Goal: Find specific page/section: Find specific page/section

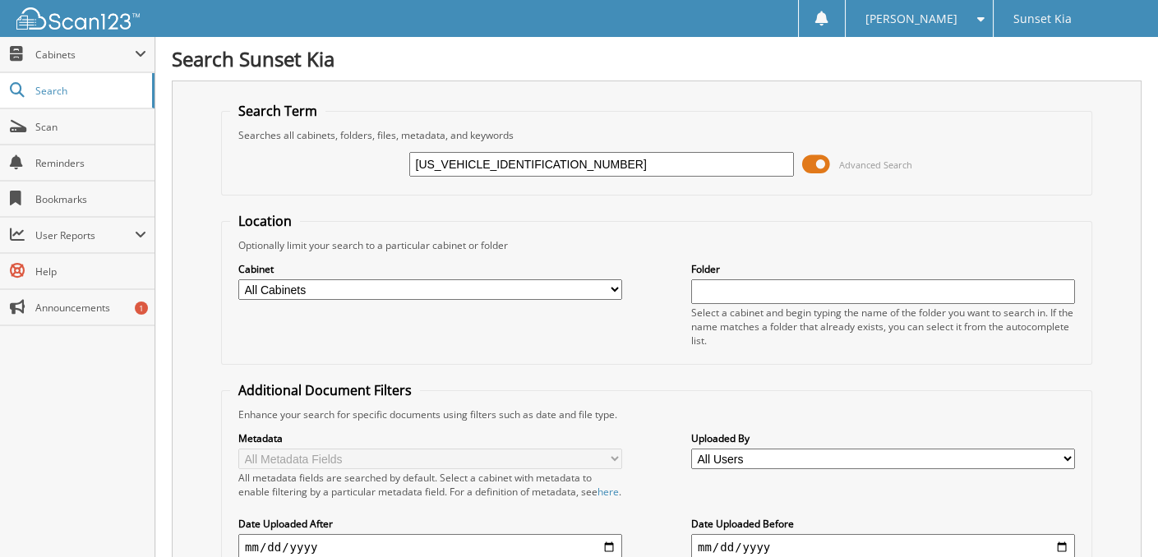
type input "KNDRHDLG0P5160635"
click at [61, 52] on span "Cabinets" at bounding box center [84, 55] width 99 height 14
click at [817, 163] on span at bounding box center [816, 164] width 28 height 25
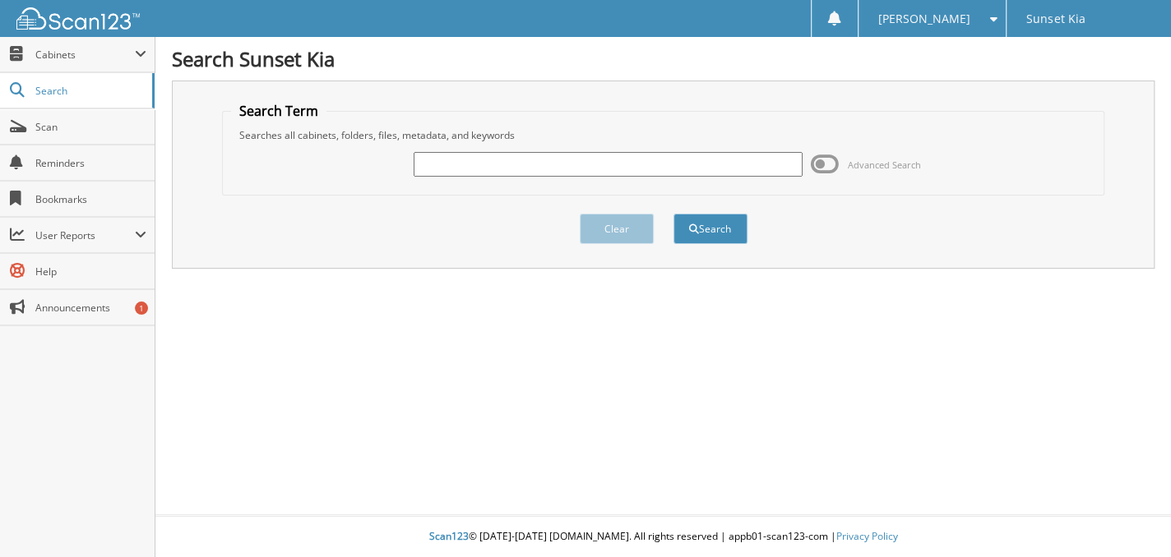
click at [582, 163] on input "text" at bounding box center [608, 164] width 389 height 25
type input "131094"
click at [713, 229] on button "Search" at bounding box center [710, 229] width 74 height 30
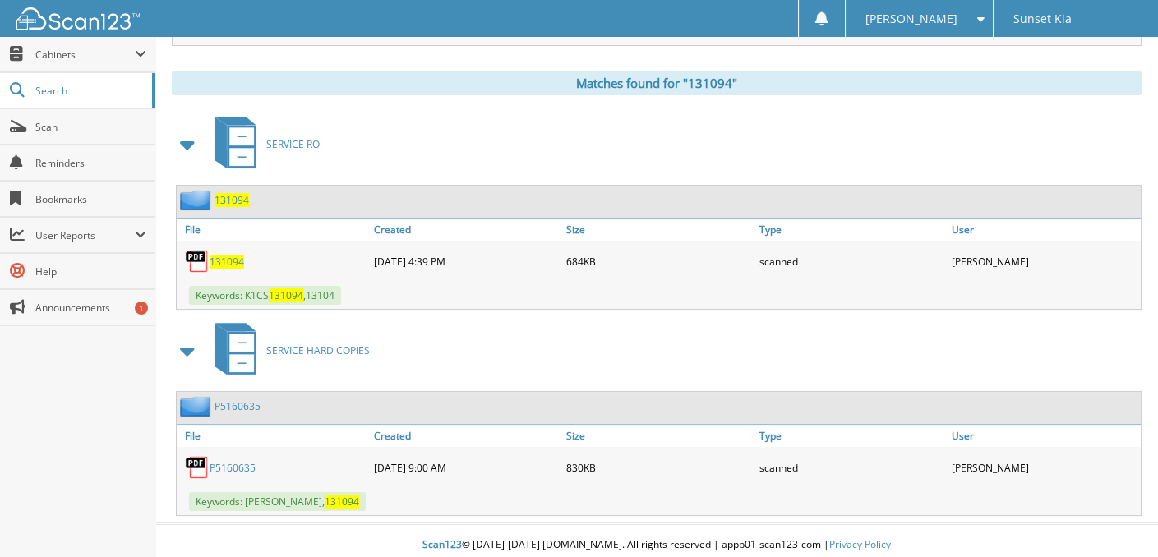
scroll to position [666, 0]
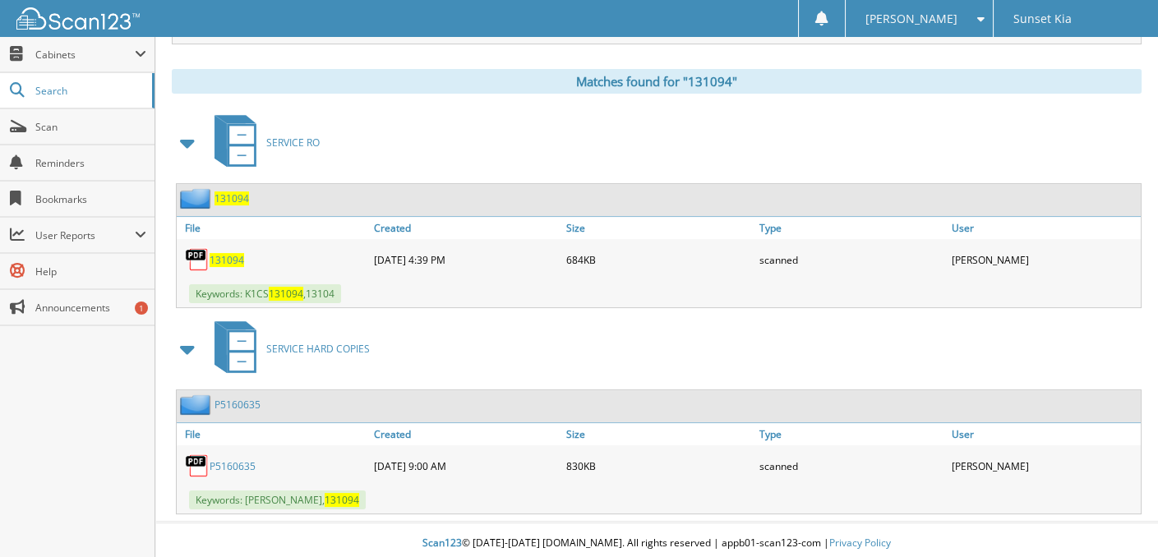
click at [233, 258] on span "131094" at bounding box center [227, 260] width 35 height 14
click at [245, 256] on div "131094" at bounding box center [273, 259] width 193 height 33
click at [226, 256] on span "131094" at bounding box center [227, 260] width 35 height 14
click at [575, 150] on div "SERVICE RO" at bounding box center [657, 142] width 970 height 65
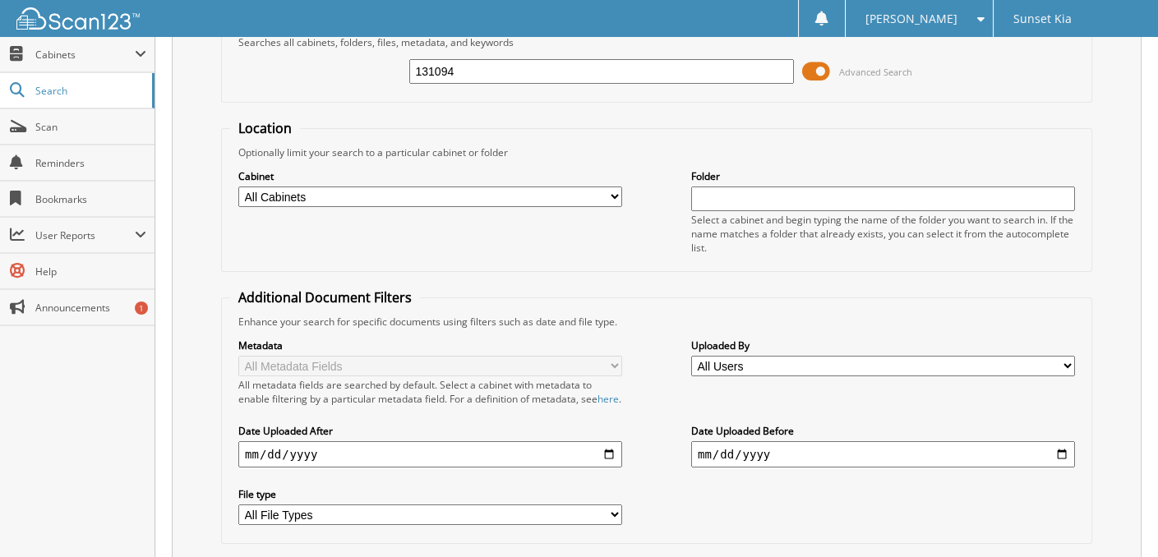
scroll to position [0, 0]
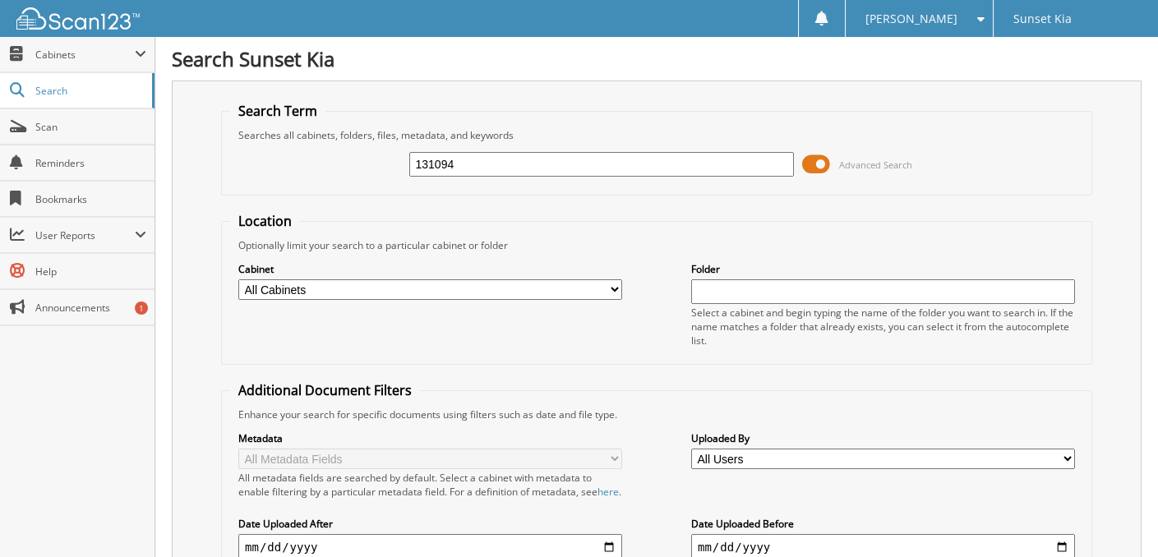
drag, startPoint x: 217, startPoint y: 159, endPoint x: 187, endPoint y: 159, distance: 29.6
click at [187, 159] on div "Search Term Searches all cabinets, folders, files, metadata, and keywords 13109…" at bounding box center [657, 396] width 970 height 630
type input "124745"
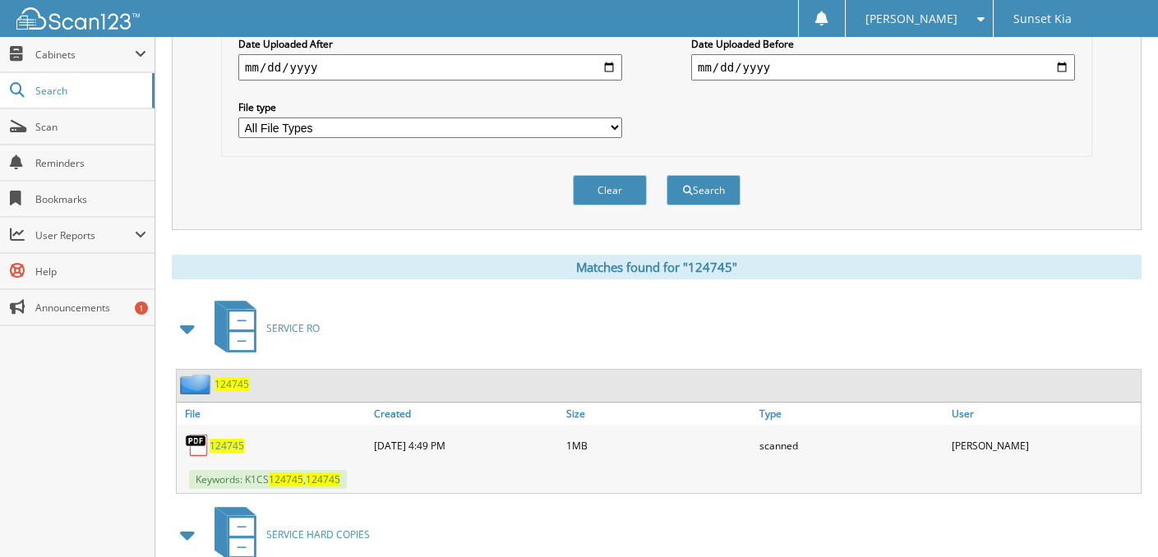
scroll to position [493, 0]
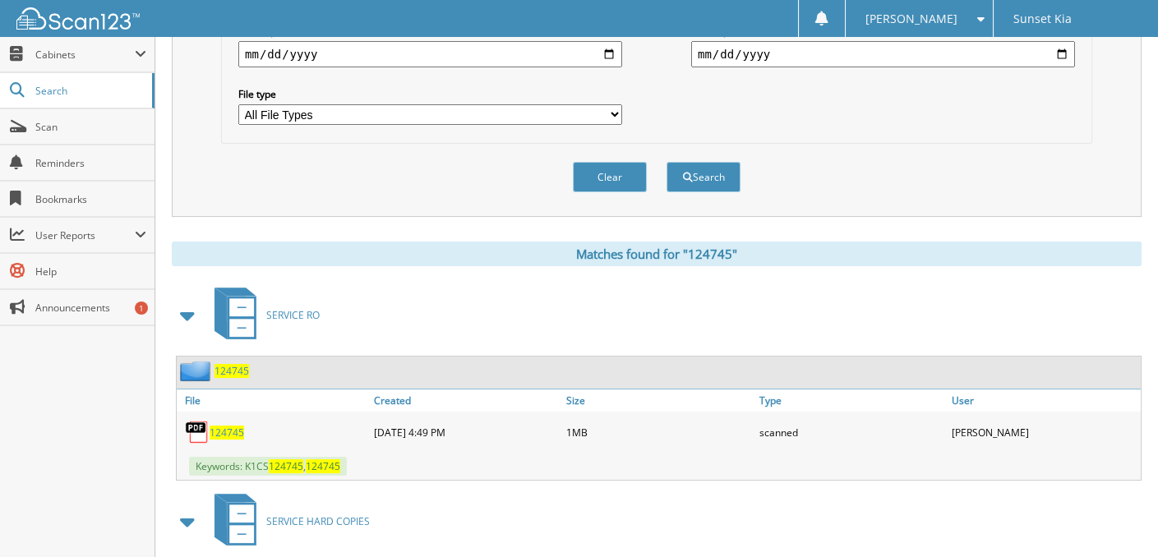
click at [230, 431] on span "124745" at bounding box center [227, 433] width 35 height 14
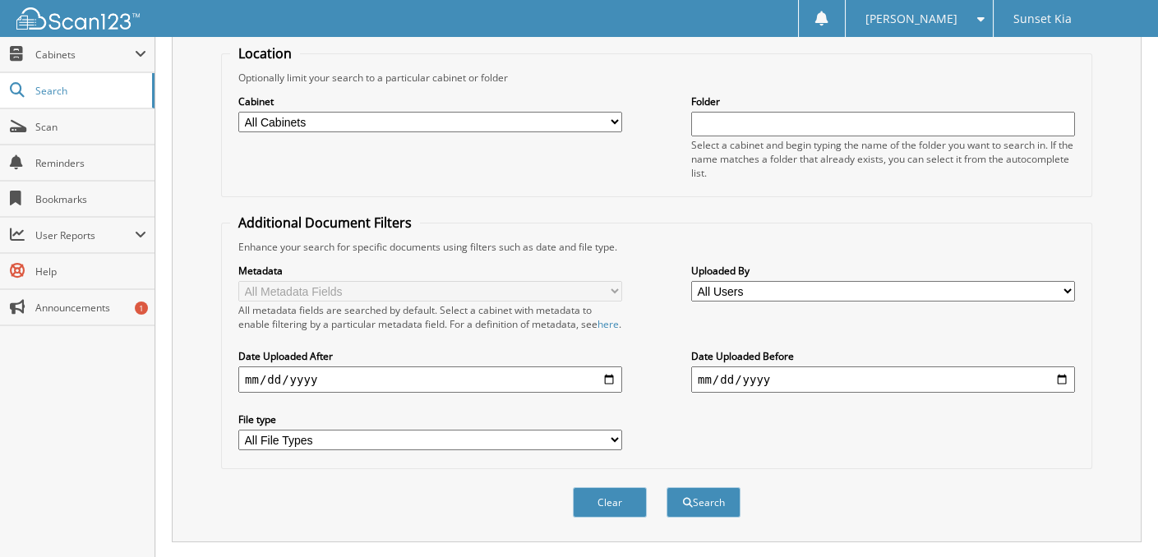
scroll to position [0, 0]
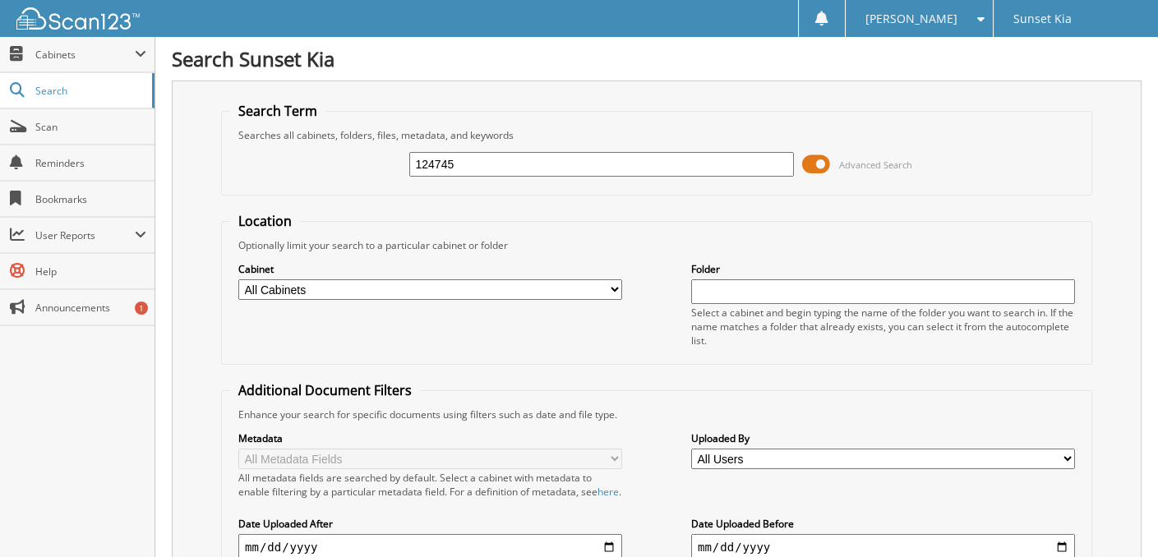
drag, startPoint x: 478, startPoint y: 160, endPoint x: 333, endPoint y: 152, distance: 144.9
click at [333, 152] on div "124745 Advanced Search" at bounding box center [656, 164] width 853 height 44
type input "124049"
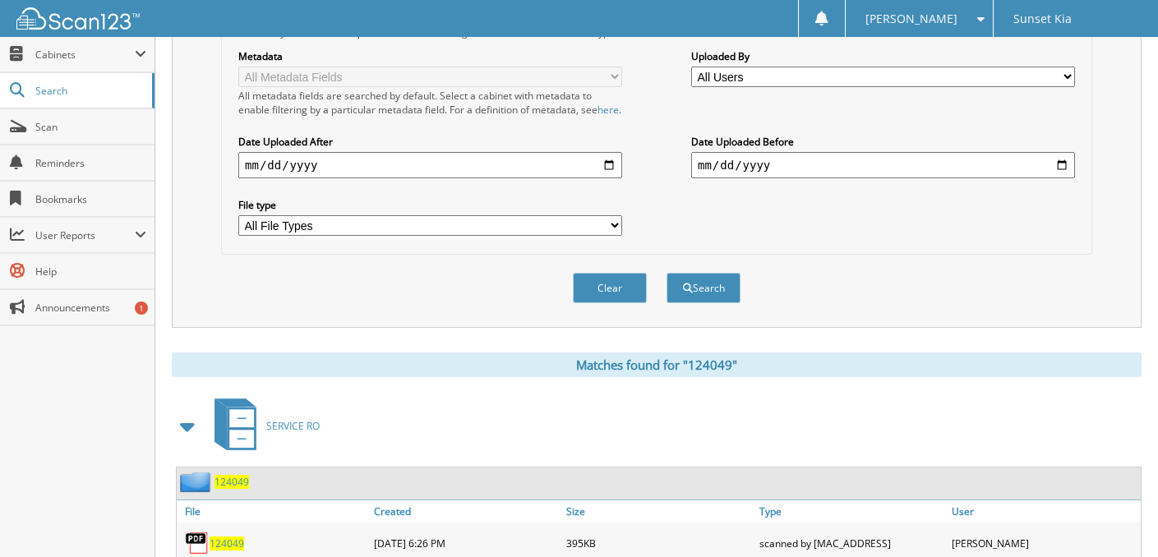
scroll to position [575, 0]
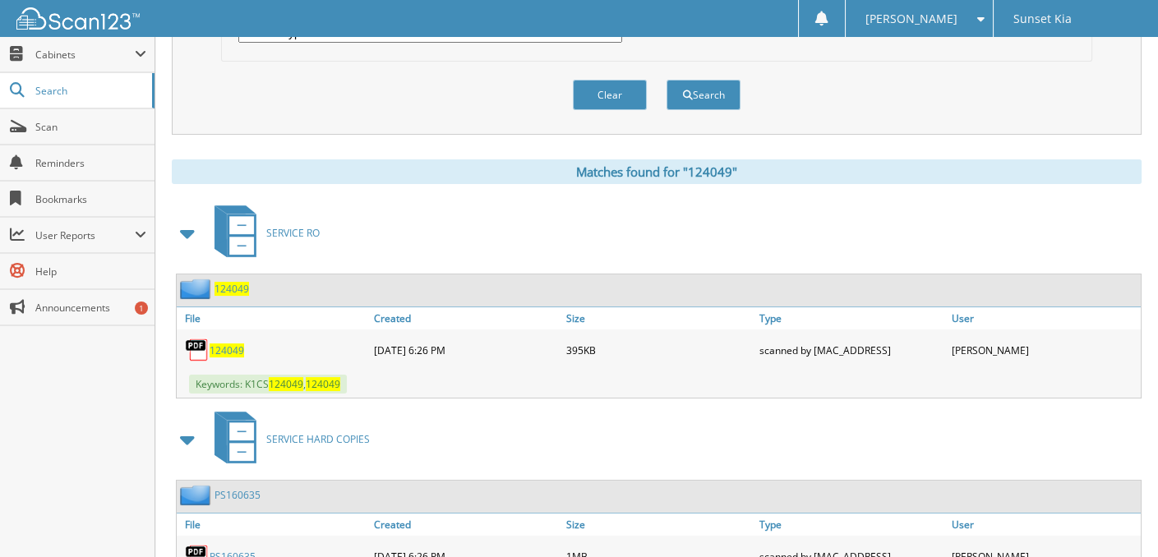
click at [237, 345] on span "124049" at bounding box center [227, 351] width 35 height 14
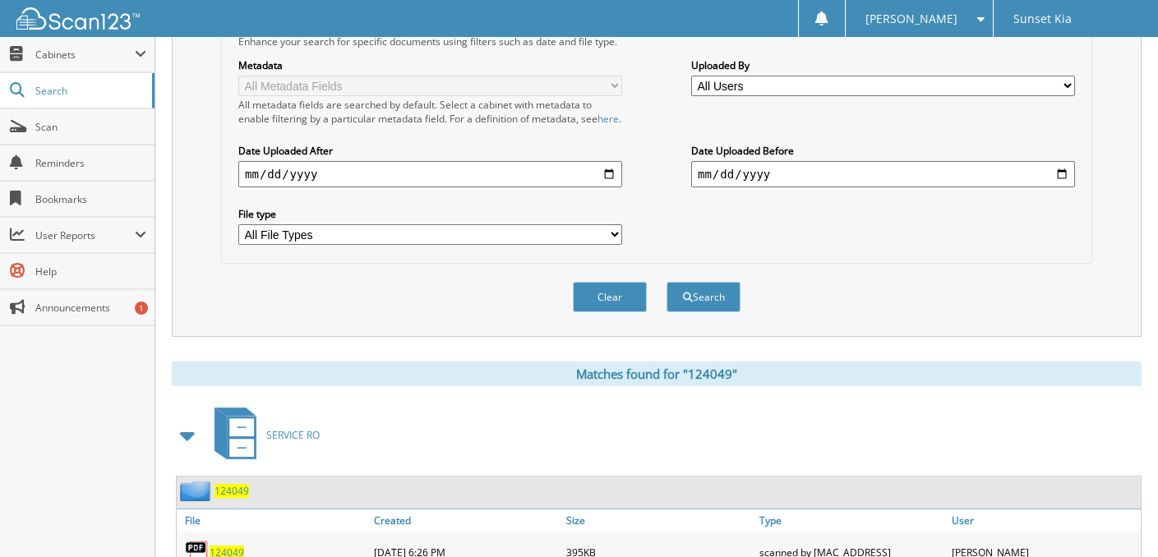
scroll to position [0, 0]
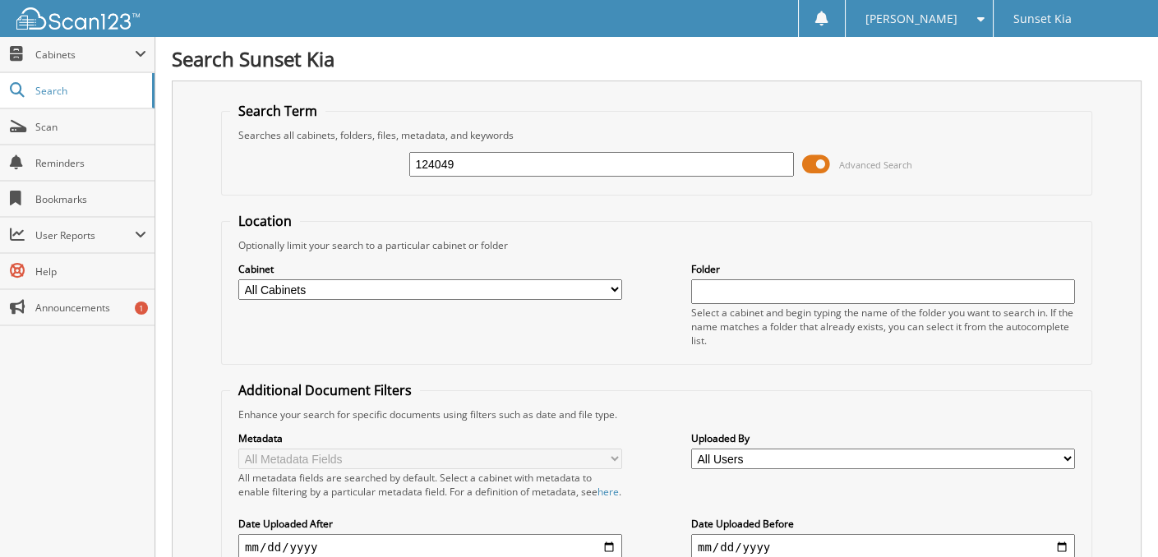
drag, startPoint x: 473, startPoint y: 160, endPoint x: 296, endPoint y: 153, distance: 176.9
click at [296, 153] on div "124049 Advanced Search" at bounding box center [656, 164] width 853 height 44
type input "112598"
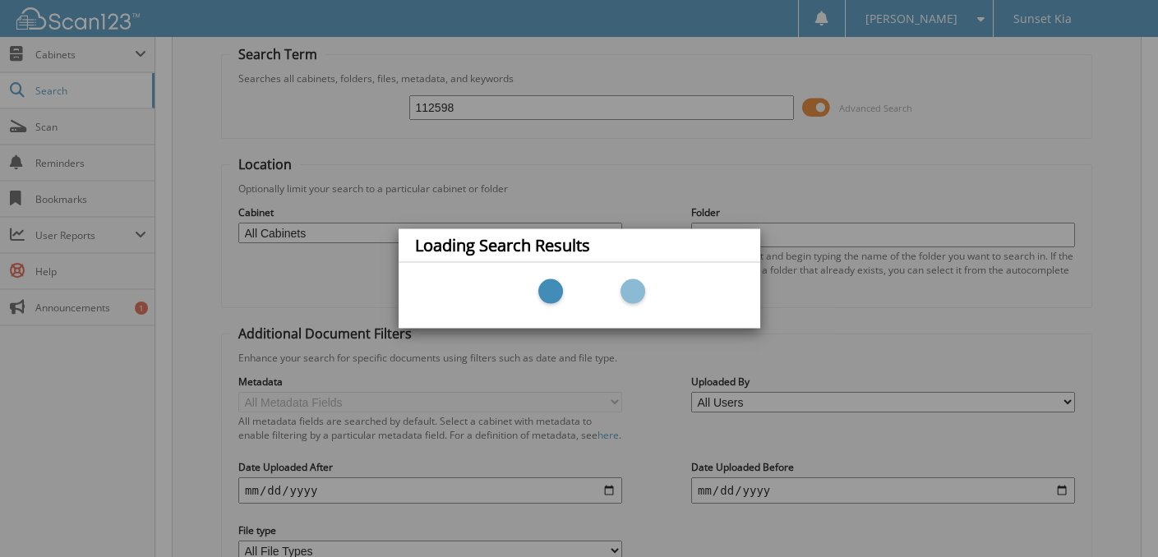
scroll to position [248, 0]
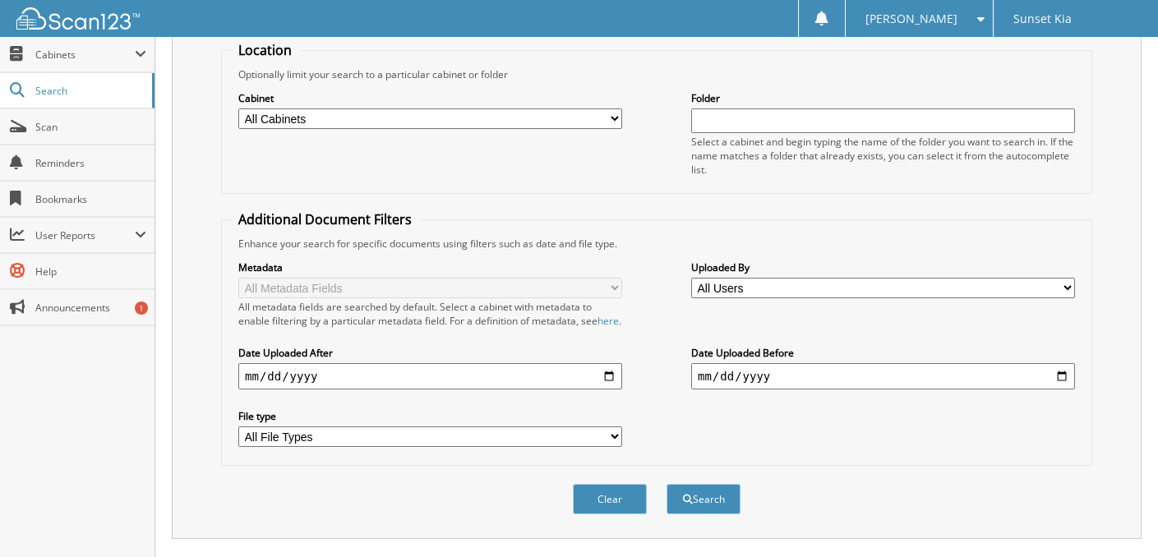
scroll to position [493, 0]
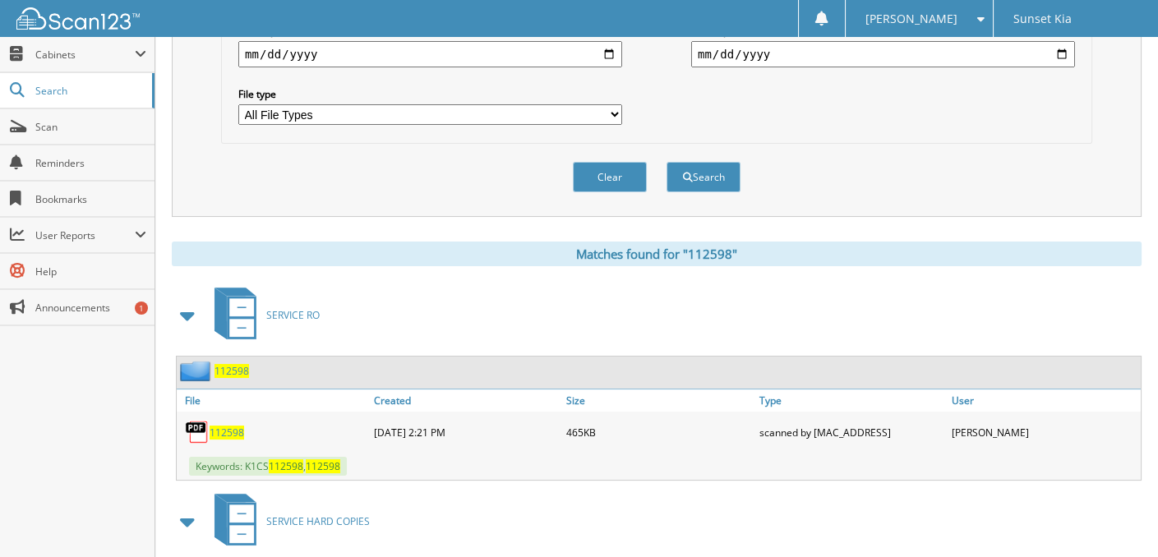
click at [227, 430] on span "112598" at bounding box center [227, 433] width 35 height 14
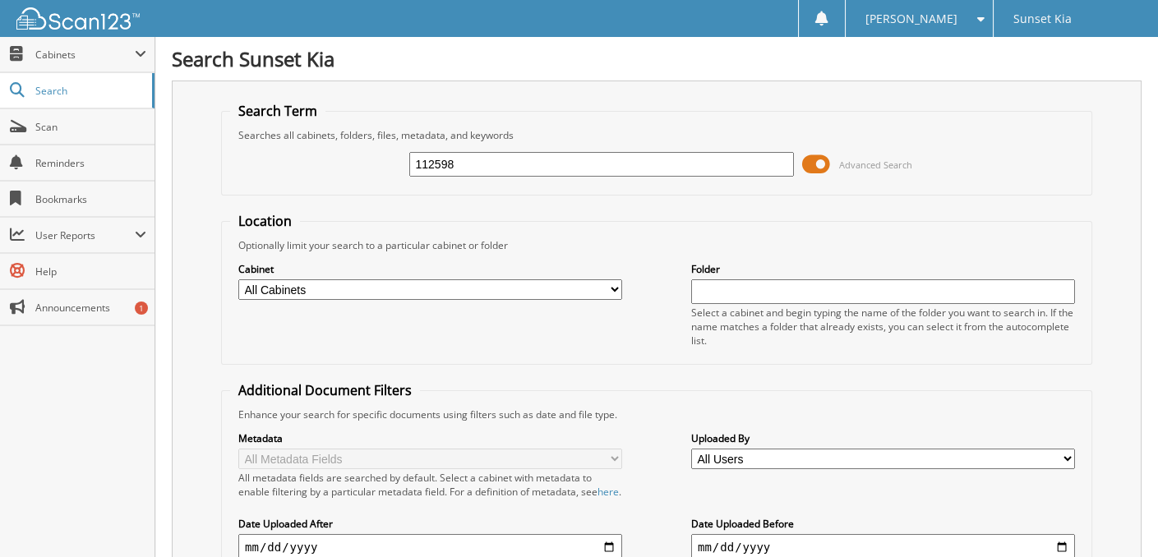
drag, startPoint x: 511, startPoint y: 155, endPoint x: 312, endPoint y: 156, distance: 199.0
click at [312, 156] on div "112598 Advanced Search" at bounding box center [656, 164] width 853 height 44
type input "110464"
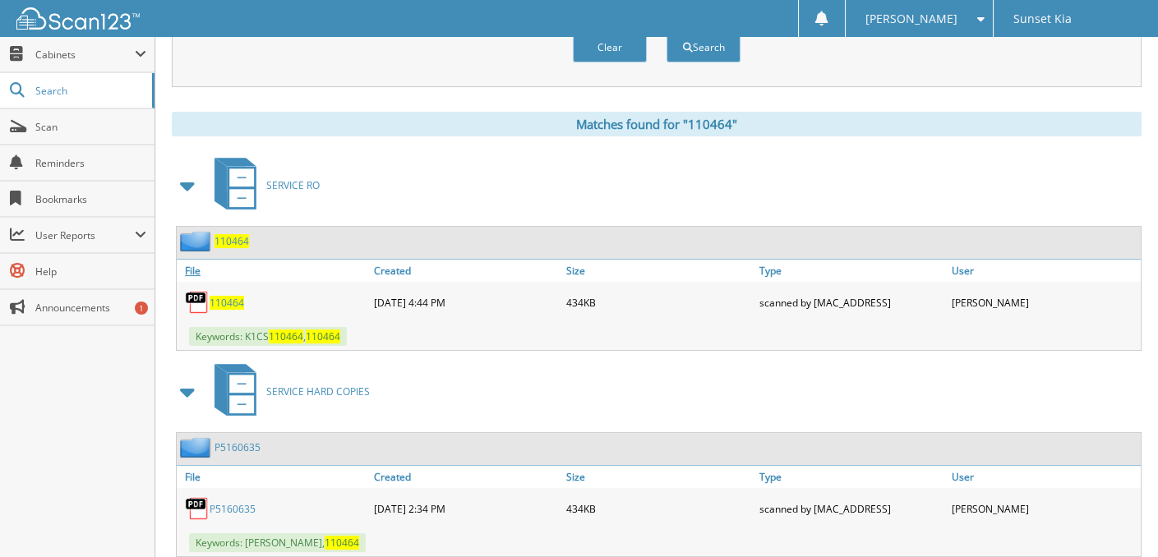
scroll to position [666, 0]
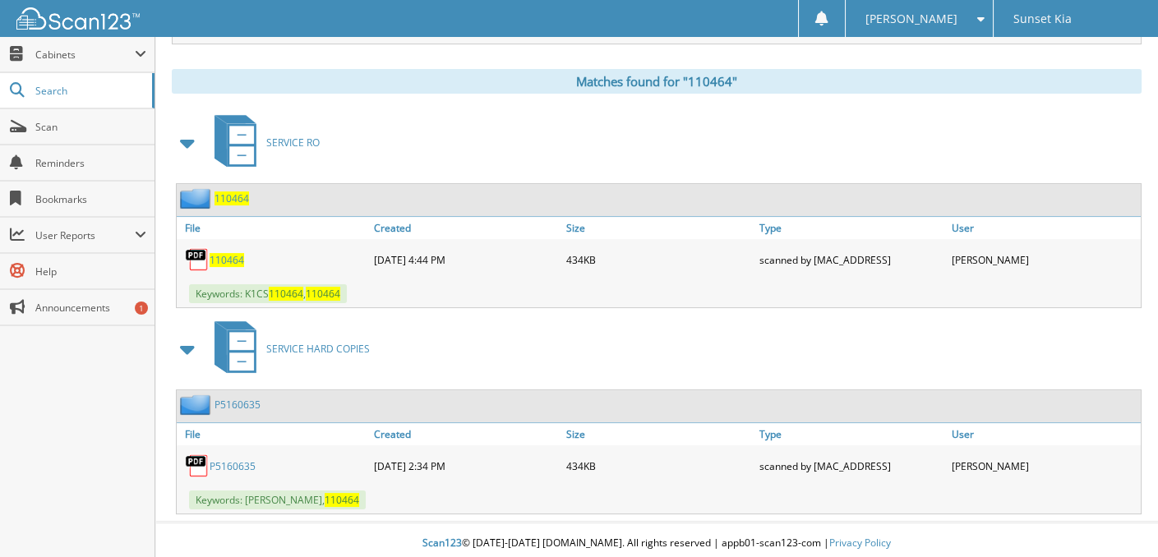
click at [232, 257] on span "110464" at bounding box center [227, 260] width 35 height 14
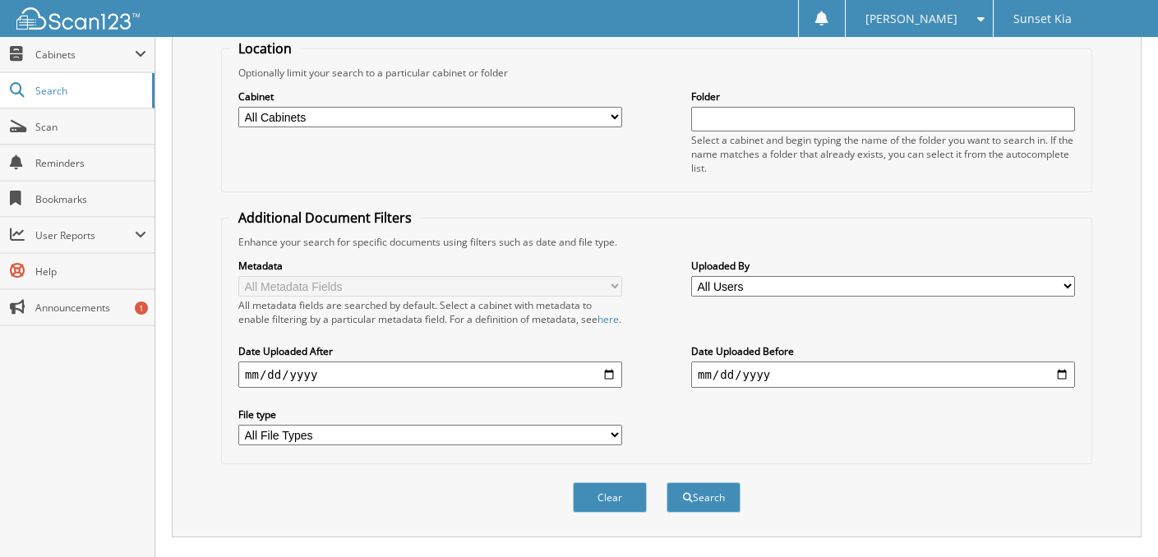
scroll to position [0, 0]
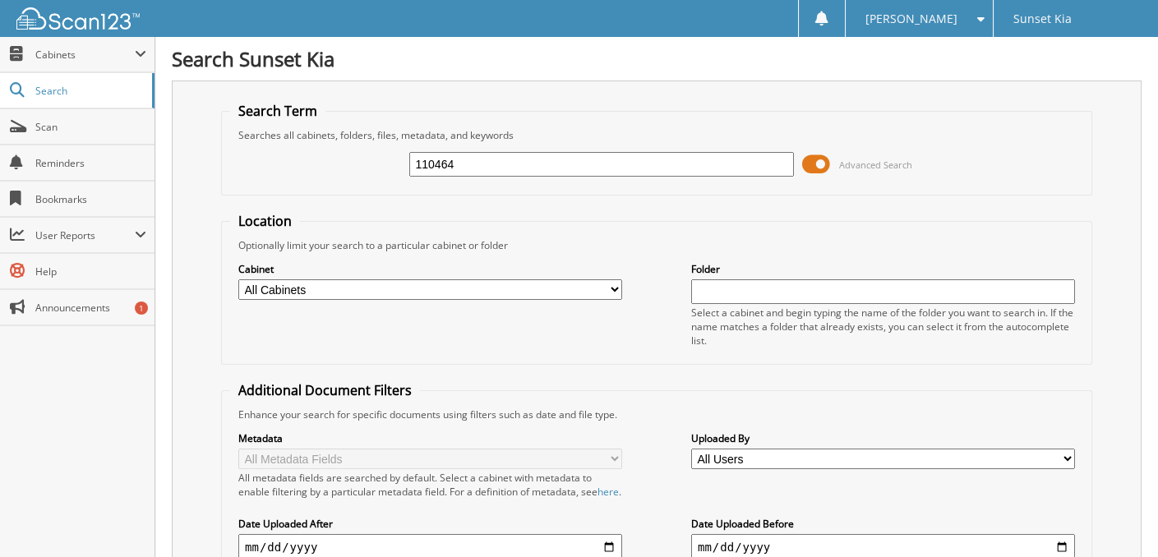
drag, startPoint x: 480, startPoint y: 156, endPoint x: 338, endPoint y: 152, distance: 142.3
click at [338, 152] on div "110464 Advanced Search" at bounding box center [656, 164] width 853 height 44
type input "110464"
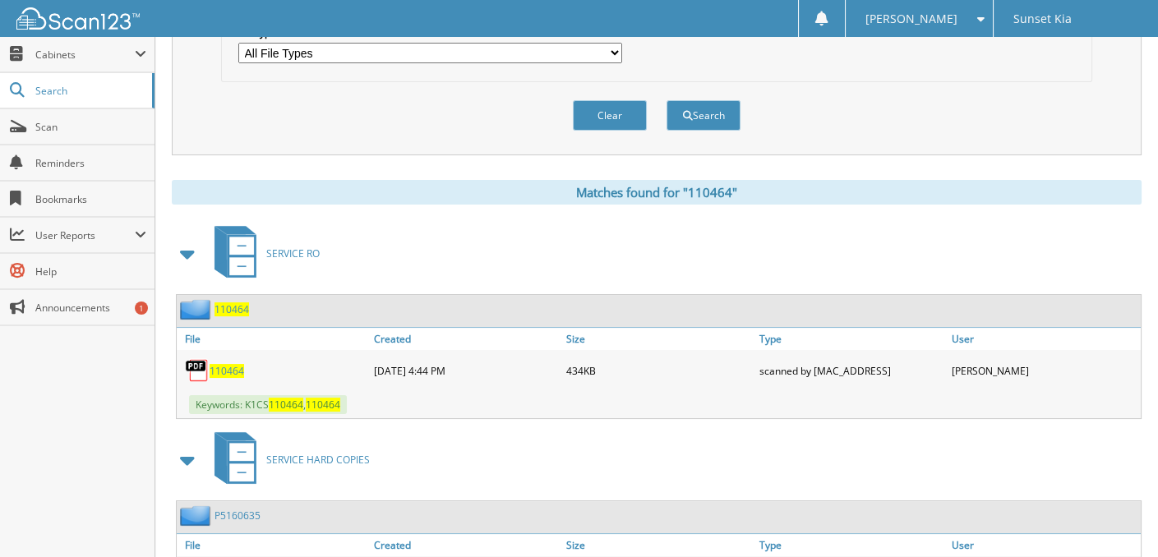
scroll to position [575, 0]
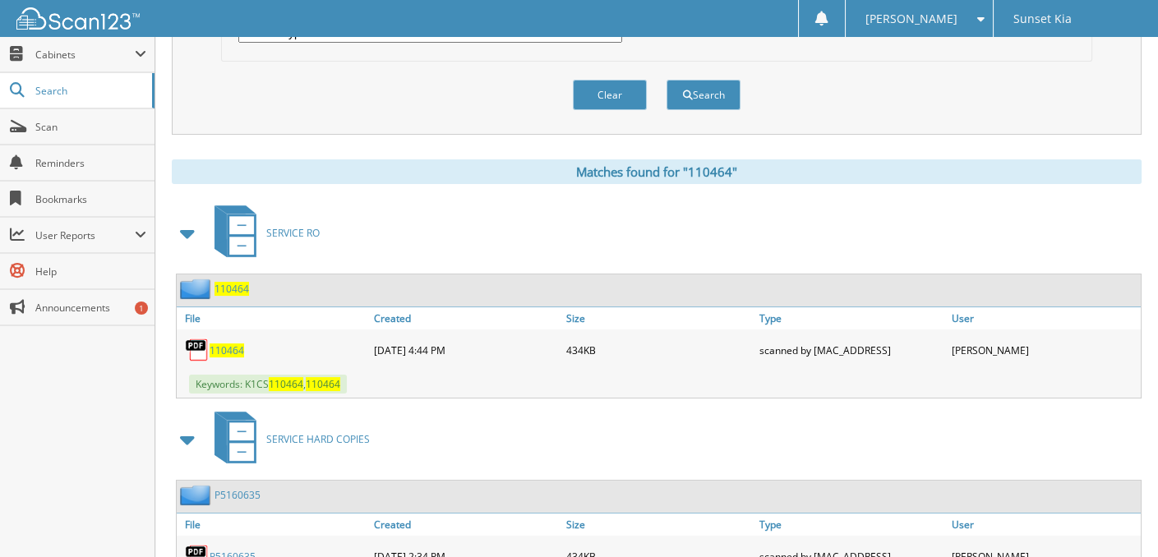
click at [240, 348] on span "110464" at bounding box center [227, 351] width 35 height 14
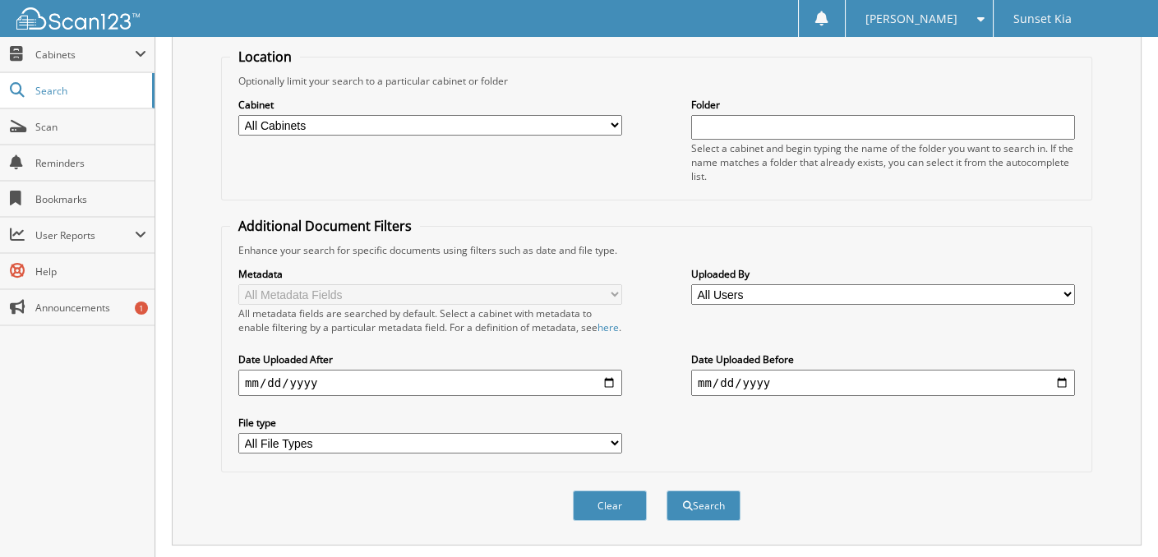
scroll to position [0, 0]
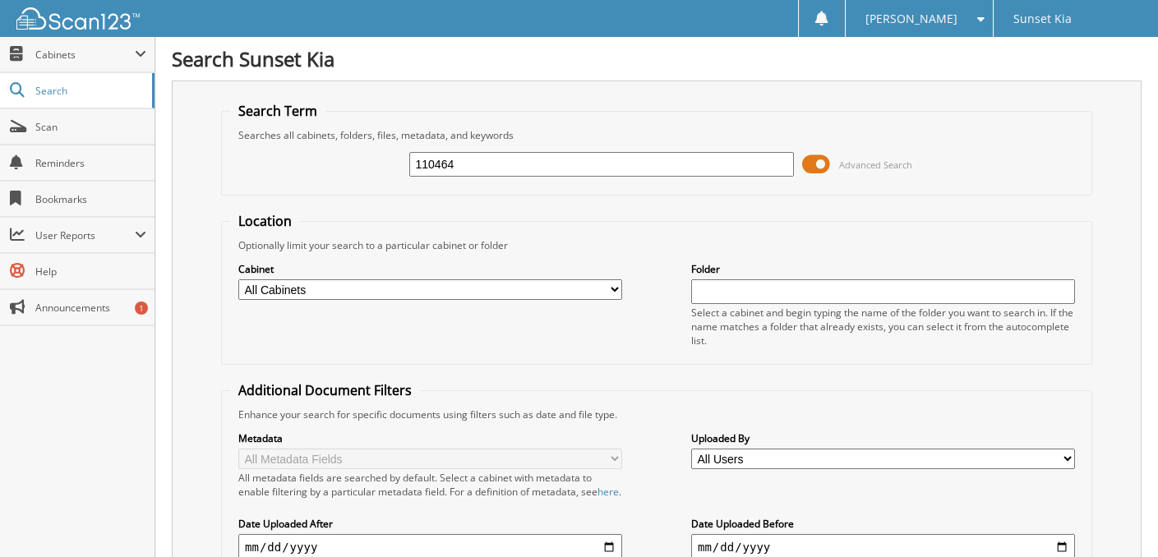
drag, startPoint x: 487, startPoint y: 160, endPoint x: 312, endPoint y: 155, distance: 174.4
click at [314, 156] on div "110464 Advanced Search" at bounding box center [656, 164] width 853 height 44
type input "105721"
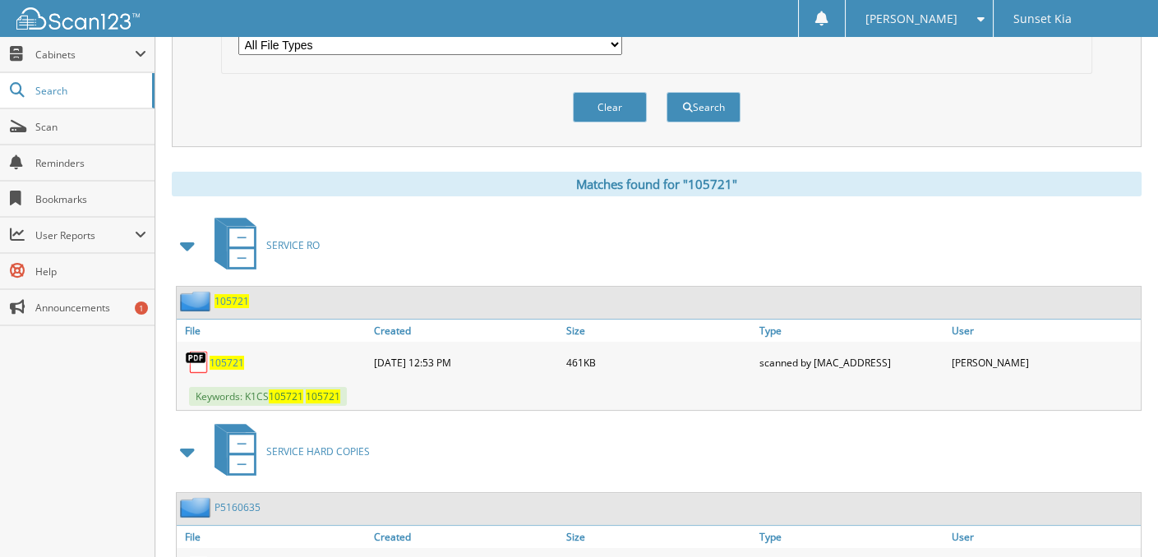
scroll to position [575, 0]
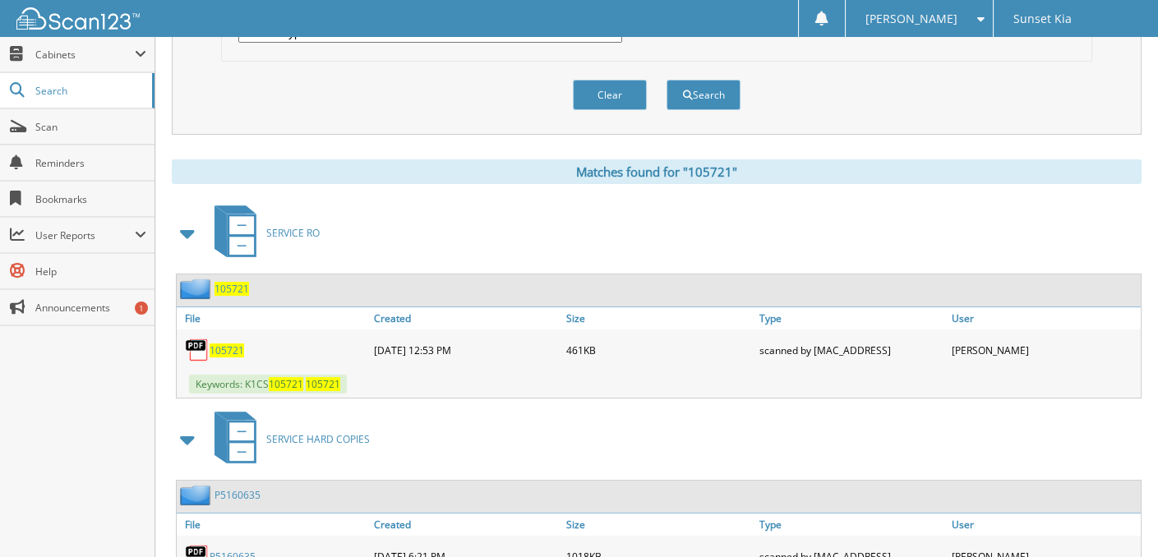
click at [229, 346] on span "105721" at bounding box center [227, 351] width 35 height 14
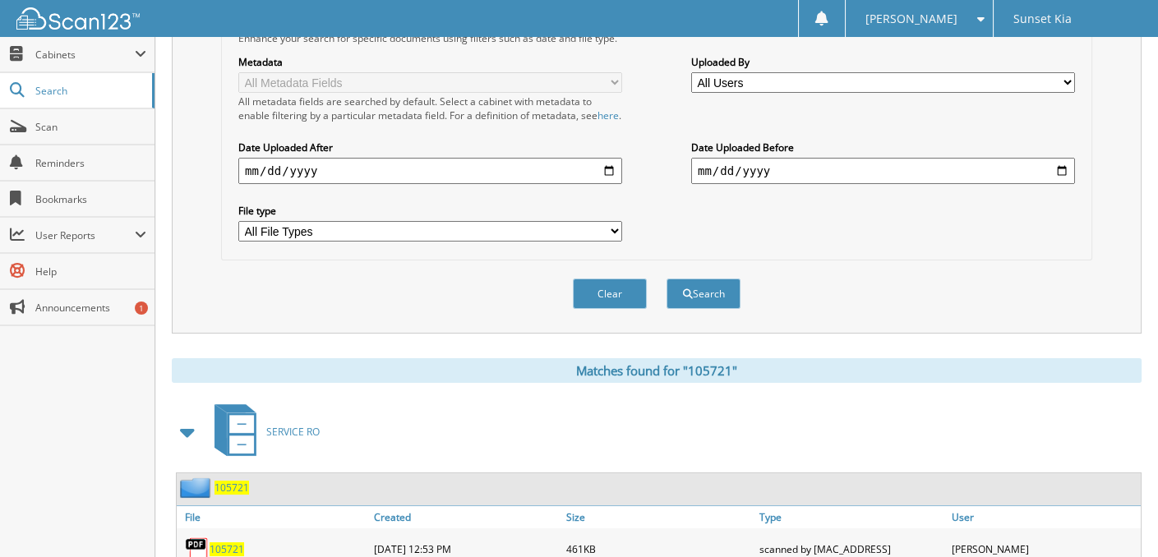
scroll to position [0, 0]
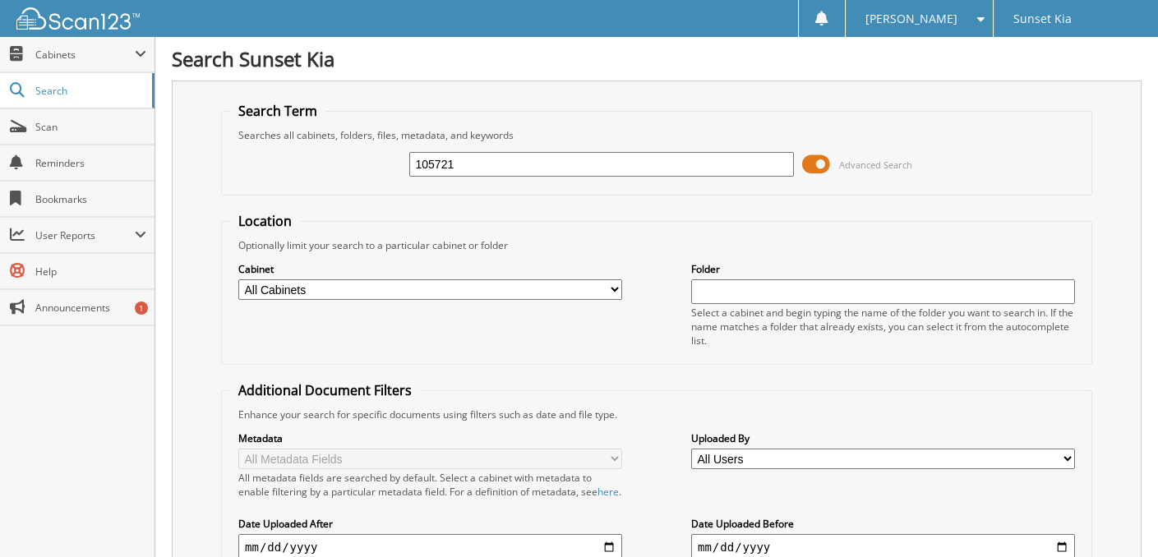
drag, startPoint x: 500, startPoint y: 160, endPoint x: 354, endPoint y: 162, distance: 145.5
click at [355, 162] on div "105721 Advanced Search" at bounding box center [656, 164] width 853 height 44
type input "97717"
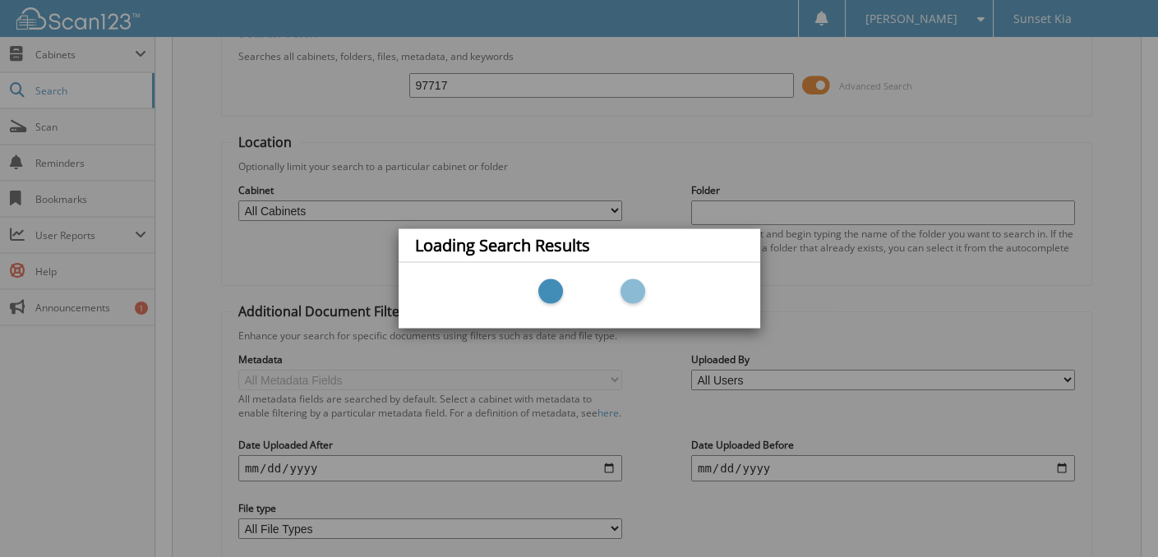
scroll to position [420, 0]
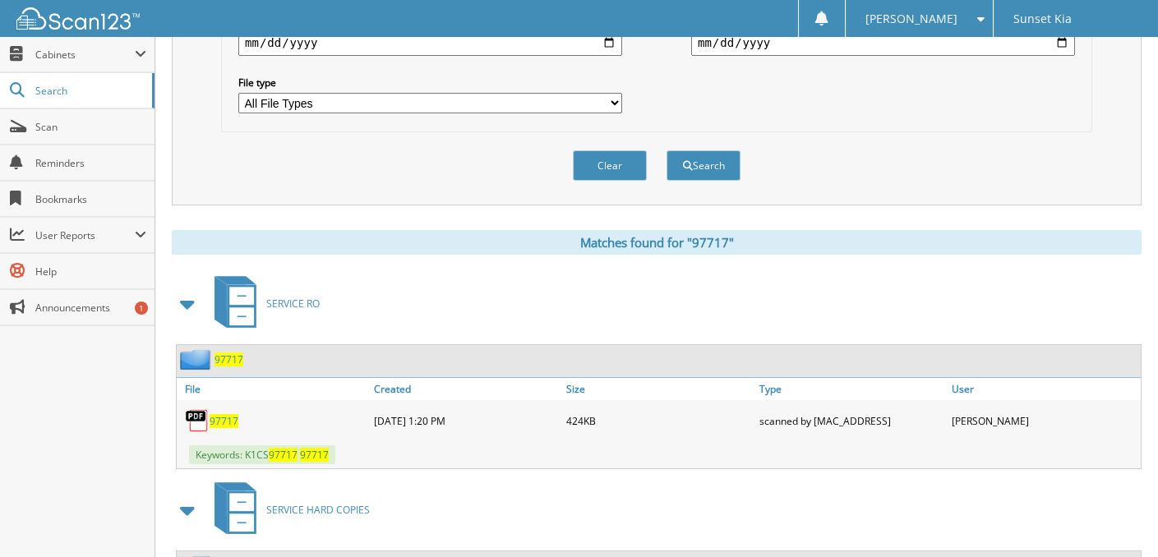
scroll to position [575, 0]
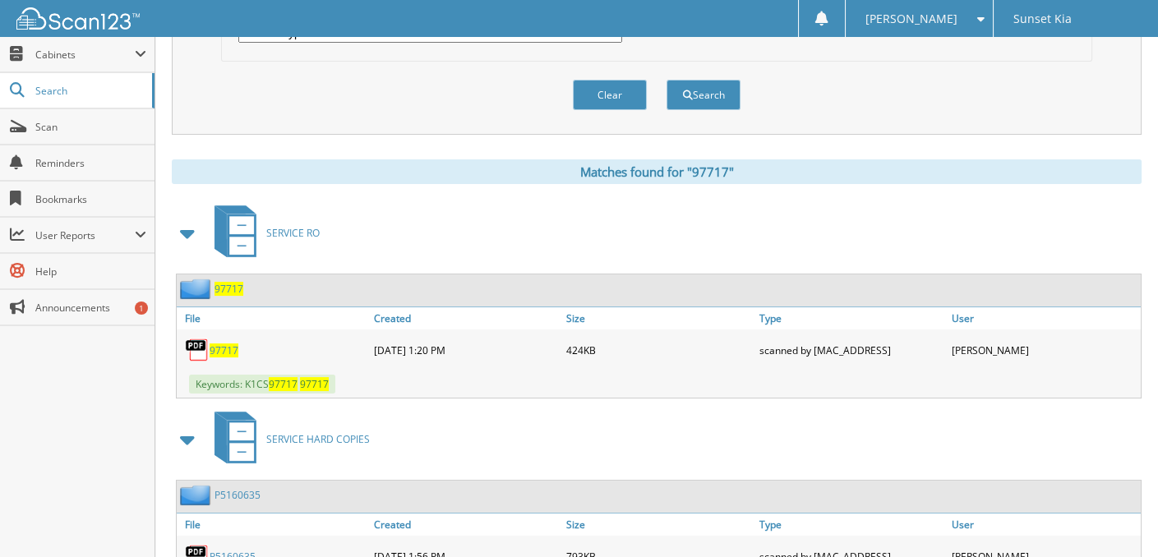
click at [225, 345] on span "97717" at bounding box center [224, 351] width 29 height 14
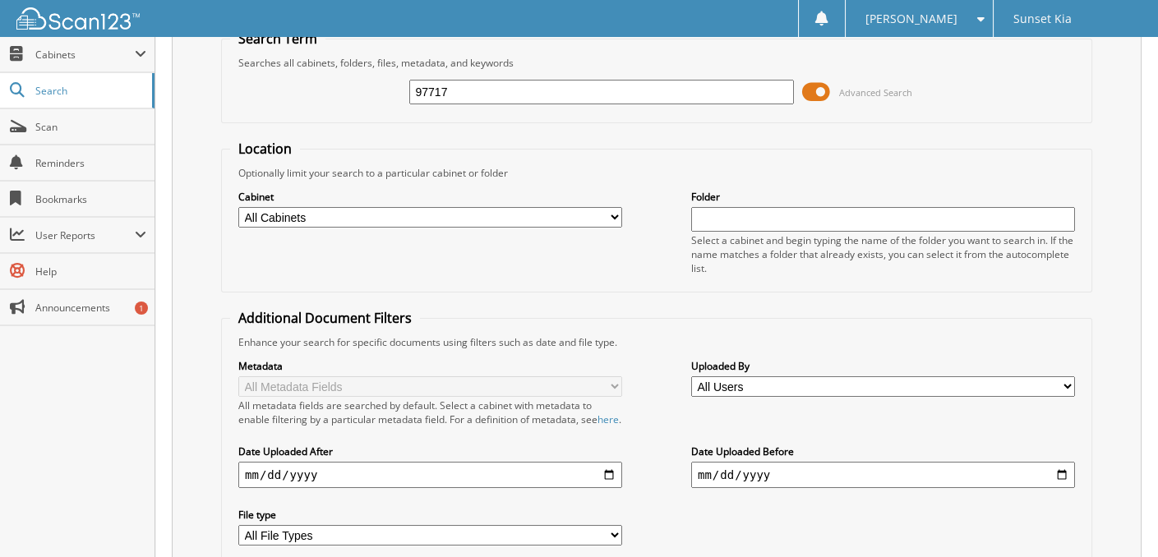
scroll to position [0, 0]
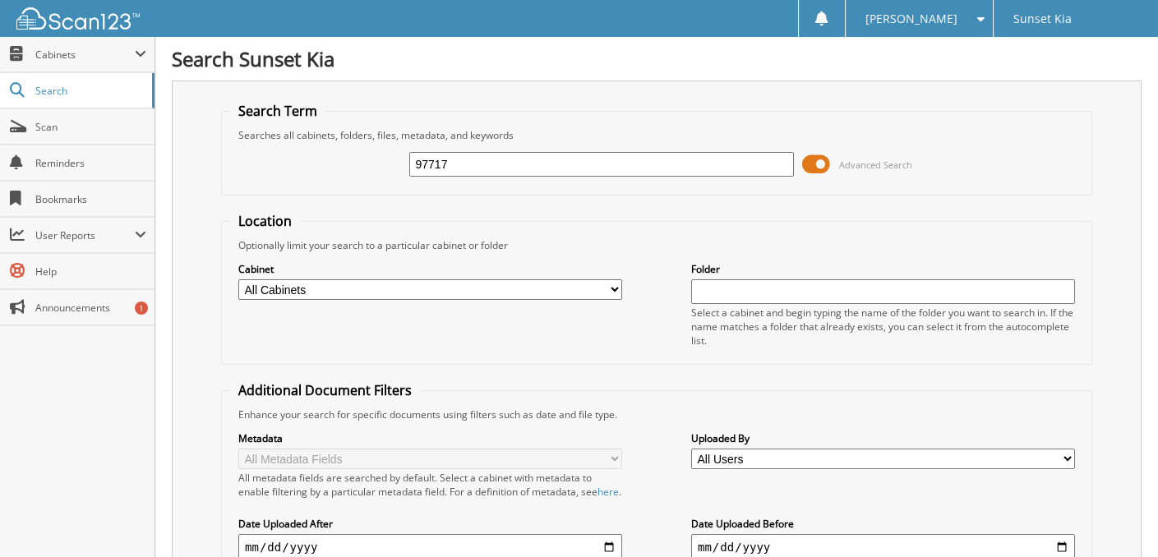
drag, startPoint x: 483, startPoint y: 164, endPoint x: 275, endPoint y: 145, distance: 208.9
click at [275, 145] on div "97717 Advanced Search" at bounding box center [656, 164] width 853 height 44
type input "94183"
click at [815, 165] on span at bounding box center [816, 164] width 28 height 25
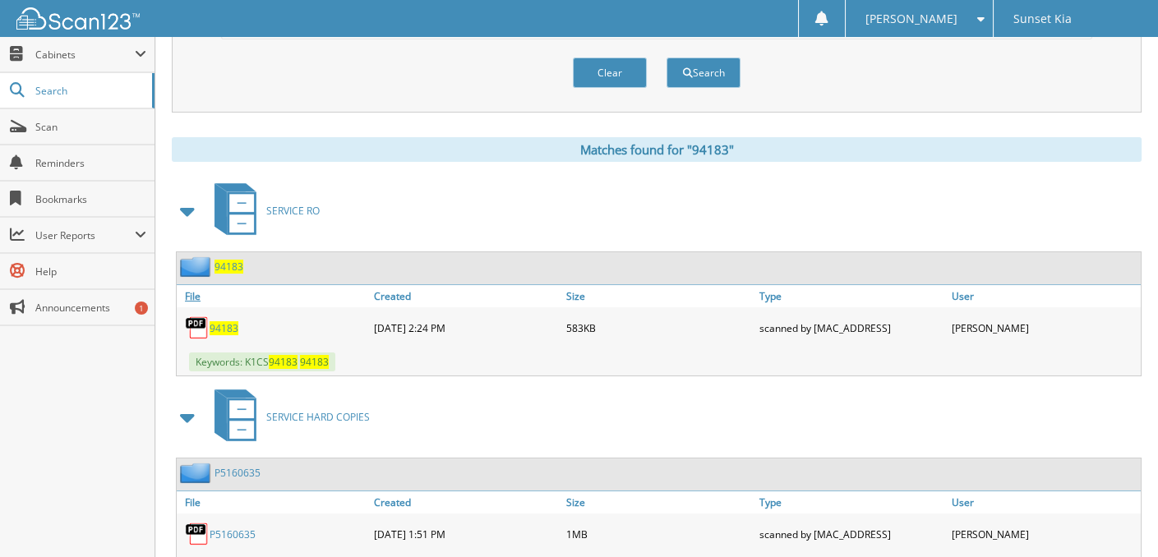
scroll to position [164, 0]
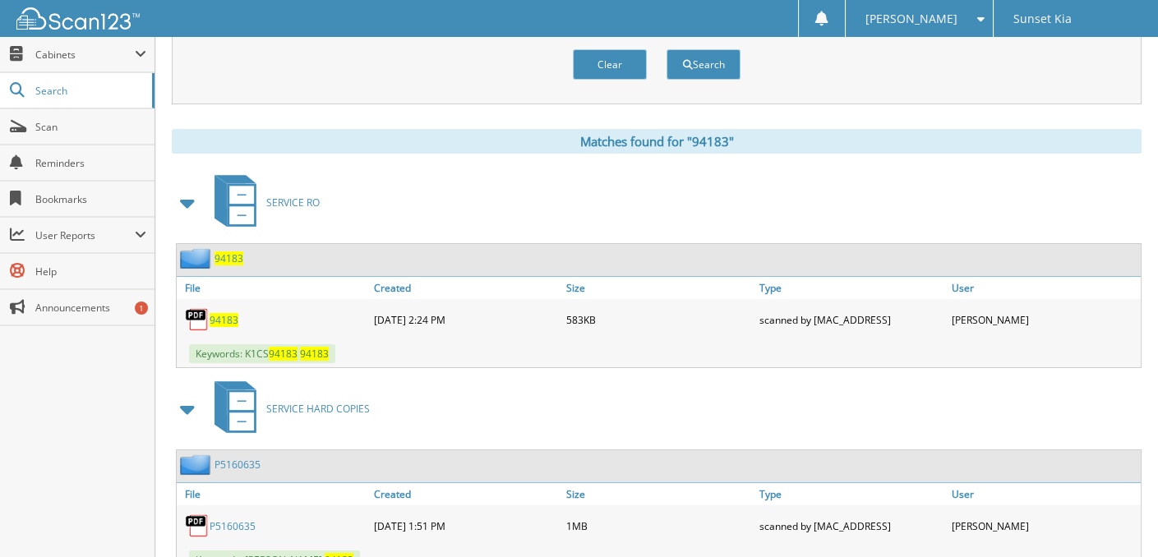
click at [226, 320] on span "94183" at bounding box center [224, 320] width 29 height 14
